Goal: Check status: Check status

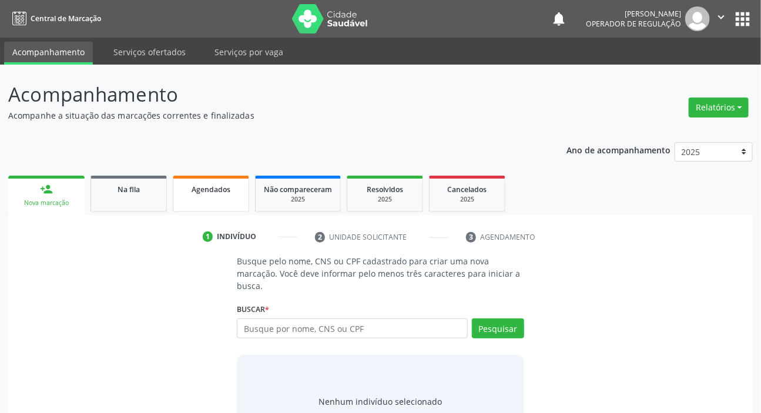
click at [216, 191] on span "Agendados" at bounding box center [210, 189] width 39 height 10
select select "9"
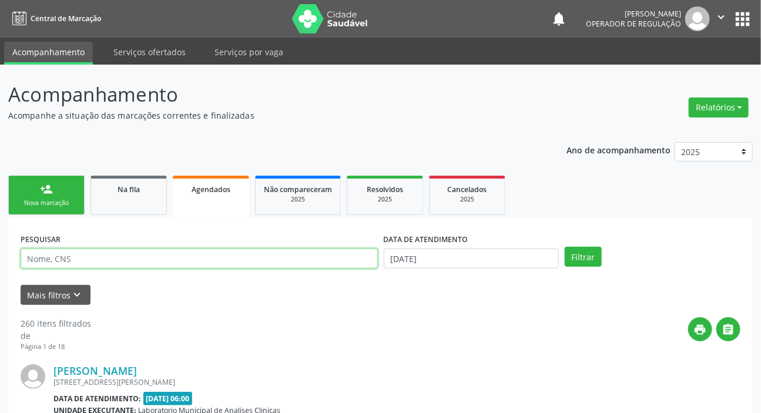
click at [248, 257] on input "text" at bounding box center [199, 258] width 357 height 20
paste input "702 4020 7656 8821"
type input "702 4020 7656 8821"
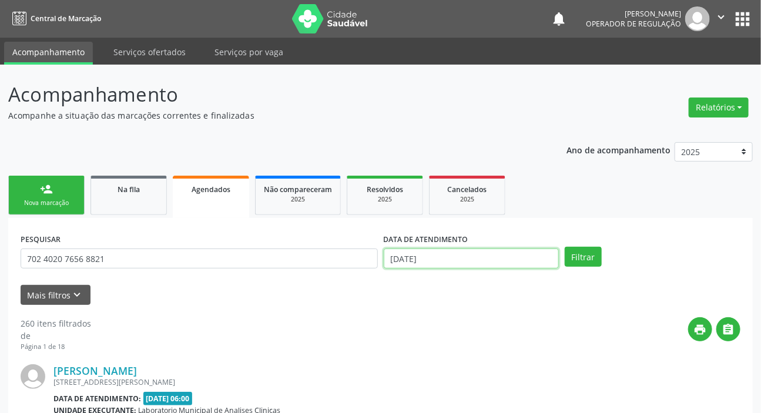
click at [475, 254] on input "[DATE]" at bounding box center [472, 258] width 176 height 20
click at [588, 256] on button "Filtrar" at bounding box center [583, 257] width 37 height 20
click at [140, 199] on link "Na fila" at bounding box center [128, 195] width 76 height 39
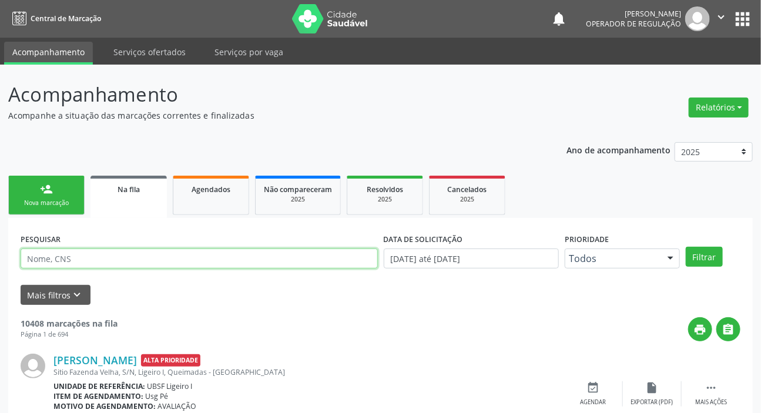
click at [179, 257] on input "text" at bounding box center [199, 258] width 357 height 20
type input "709205266047536"
click at [686, 247] on button "Filtrar" at bounding box center [704, 257] width 37 height 20
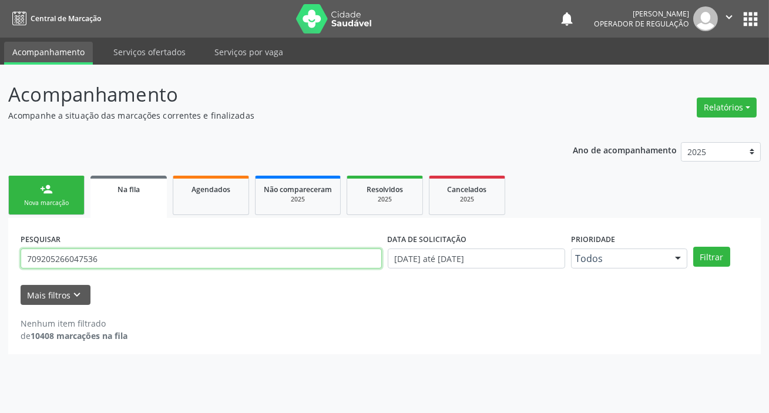
drag, startPoint x: 40, startPoint y: 260, endPoint x: 48, endPoint y: 270, distance: 12.5
click at [39, 260] on input "709205266047536" at bounding box center [201, 258] width 361 height 20
click at [57, 256] on input "709205266047536" at bounding box center [201, 258] width 361 height 20
click at [59, 258] on input "709205266047536" at bounding box center [201, 258] width 361 height 20
click at [78, 258] on input "709205266047536" at bounding box center [201, 258] width 361 height 20
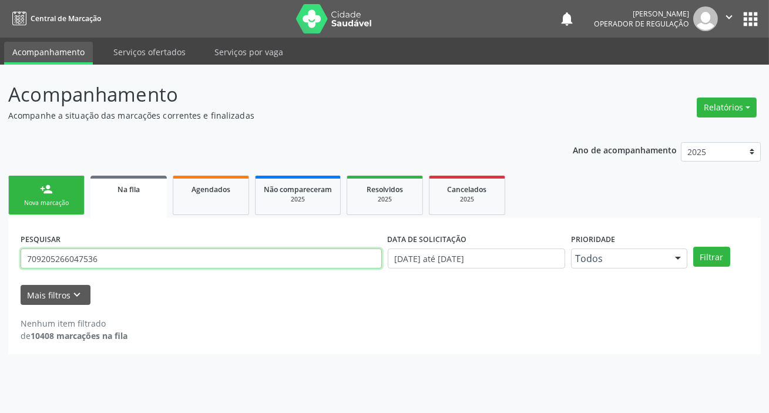
click at [124, 262] on input "709205266047536" at bounding box center [201, 258] width 361 height 20
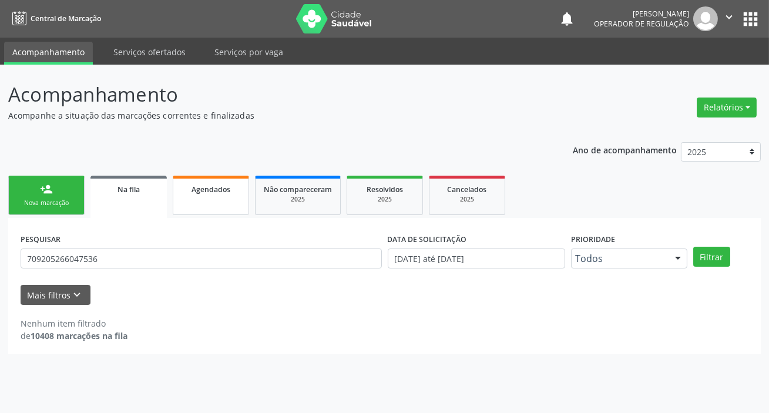
click at [233, 204] on link "Agendados" at bounding box center [211, 195] width 76 height 39
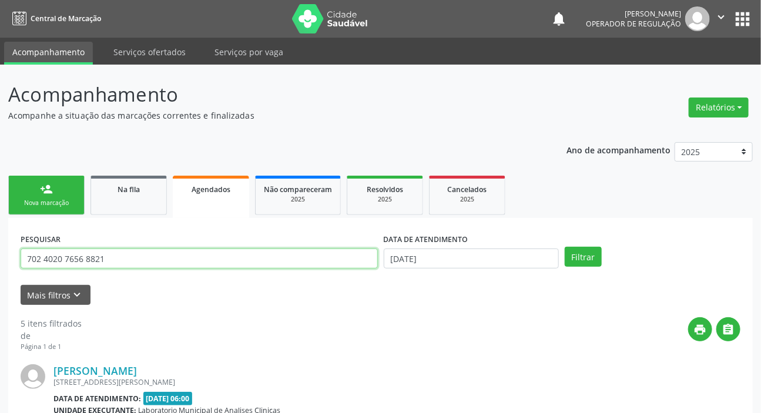
click at [194, 263] on input "702 4020 7656 8821" at bounding box center [199, 258] width 357 height 20
paste input "709205266047536"
click at [200, 262] on input "702 4020 7656 8821709205266047536" at bounding box center [199, 258] width 357 height 20
click at [201, 262] on input "702 4020 7656 8821709205266047536" at bounding box center [199, 258] width 357 height 20
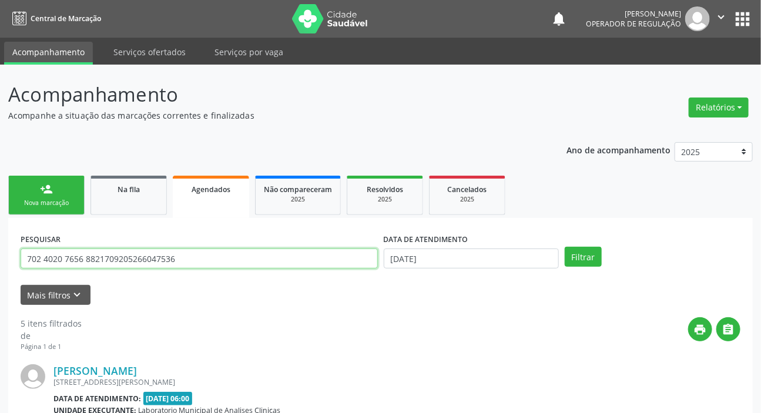
paste input "text"
type input "709205266047536"
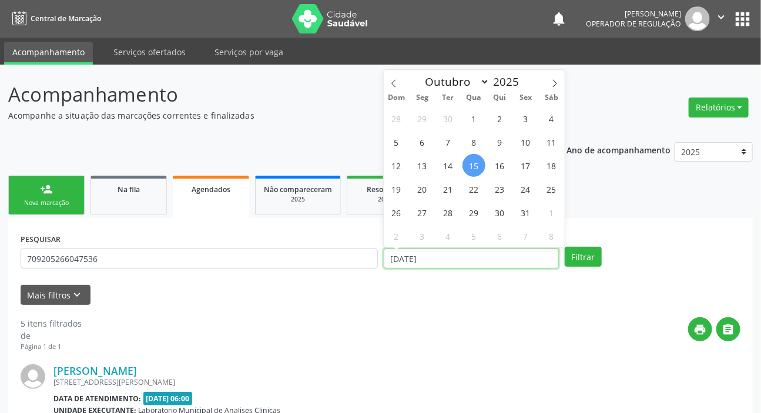
click at [404, 257] on input "[DATE]" at bounding box center [472, 258] width 176 height 20
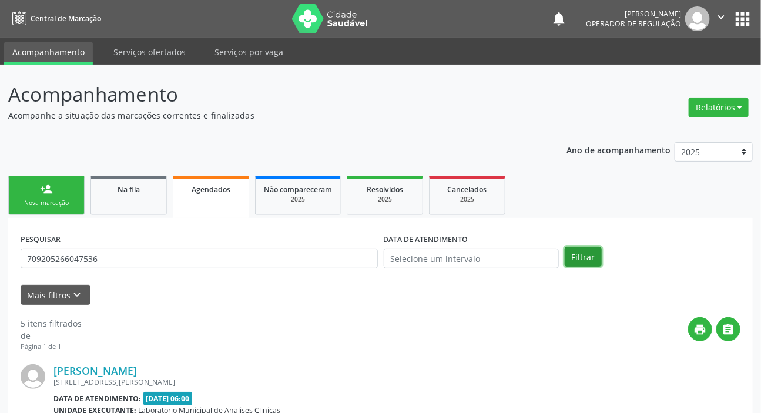
click at [586, 261] on button "Filtrar" at bounding box center [583, 257] width 37 height 20
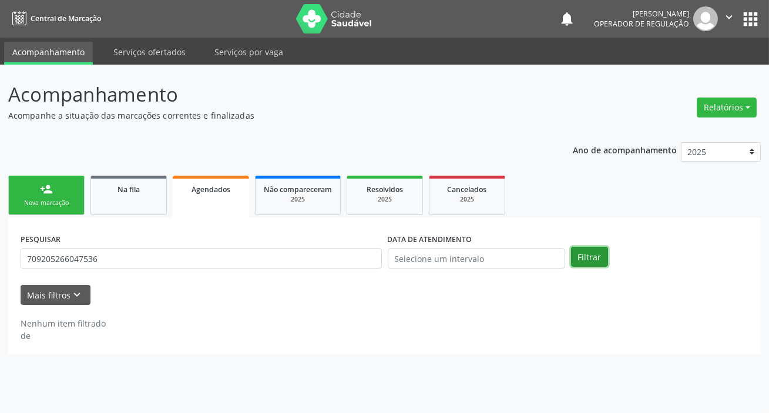
click at [581, 256] on button "Filtrar" at bounding box center [589, 257] width 37 height 20
drag, startPoint x: 746, startPoint y: 17, endPoint x: 744, endPoint y: 23, distance: 6.7
click at [746, 18] on button "apps" at bounding box center [750, 19] width 21 height 21
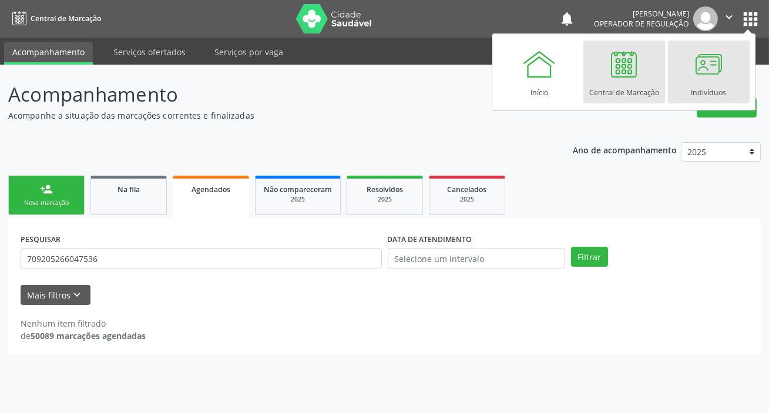
click at [717, 73] on div at bounding box center [708, 63] width 35 height 35
